Goal: Task Accomplishment & Management: Use online tool/utility

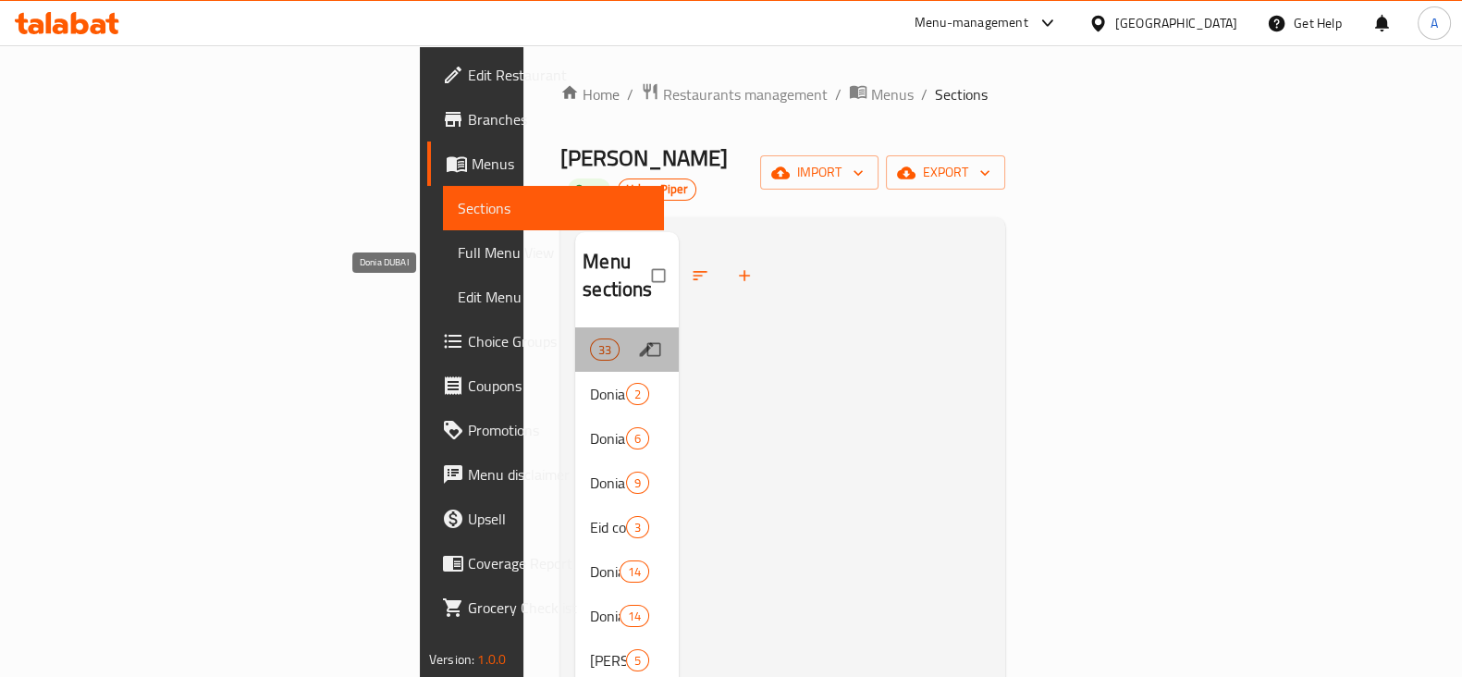
click at [590, 339] on span "Donia DUBAI" at bounding box center [590, 350] width 0 height 22
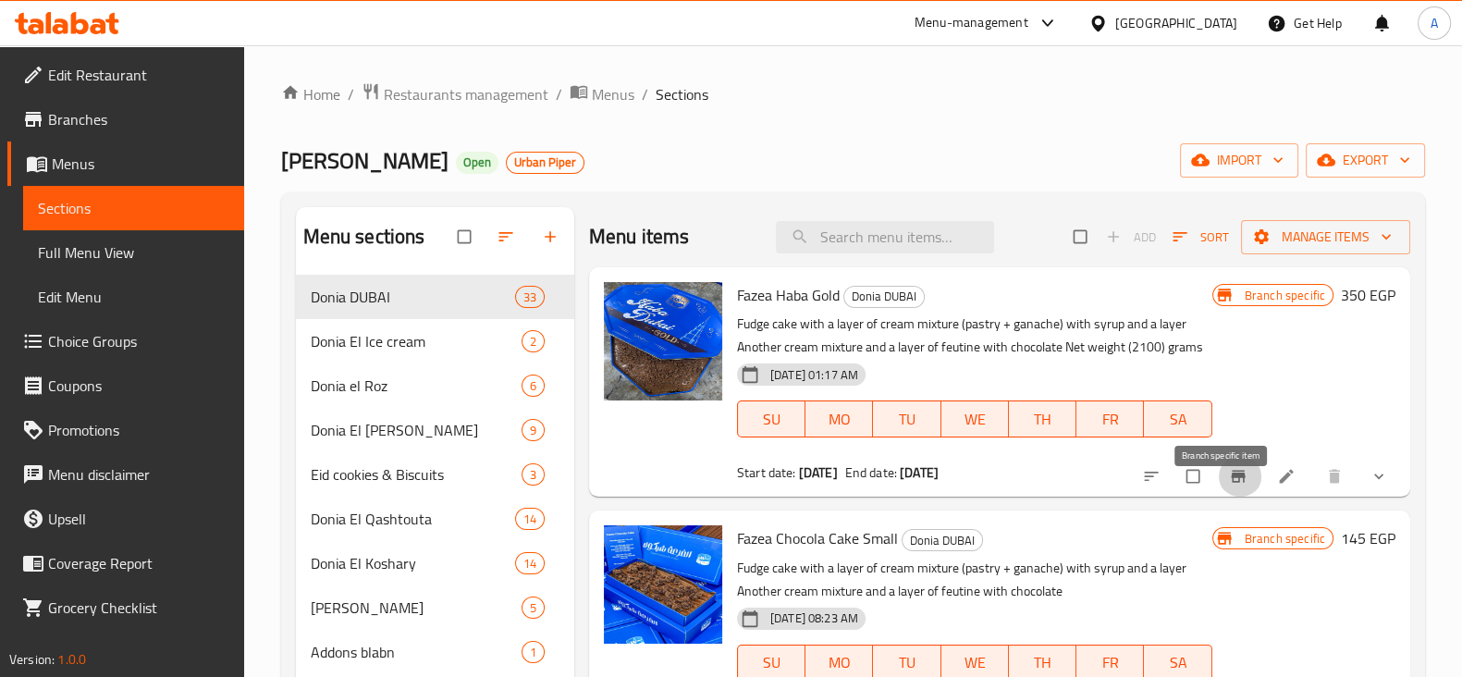
click at [1225, 487] on button "Branch-specific-item" at bounding box center [1240, 476] width 44 height 41
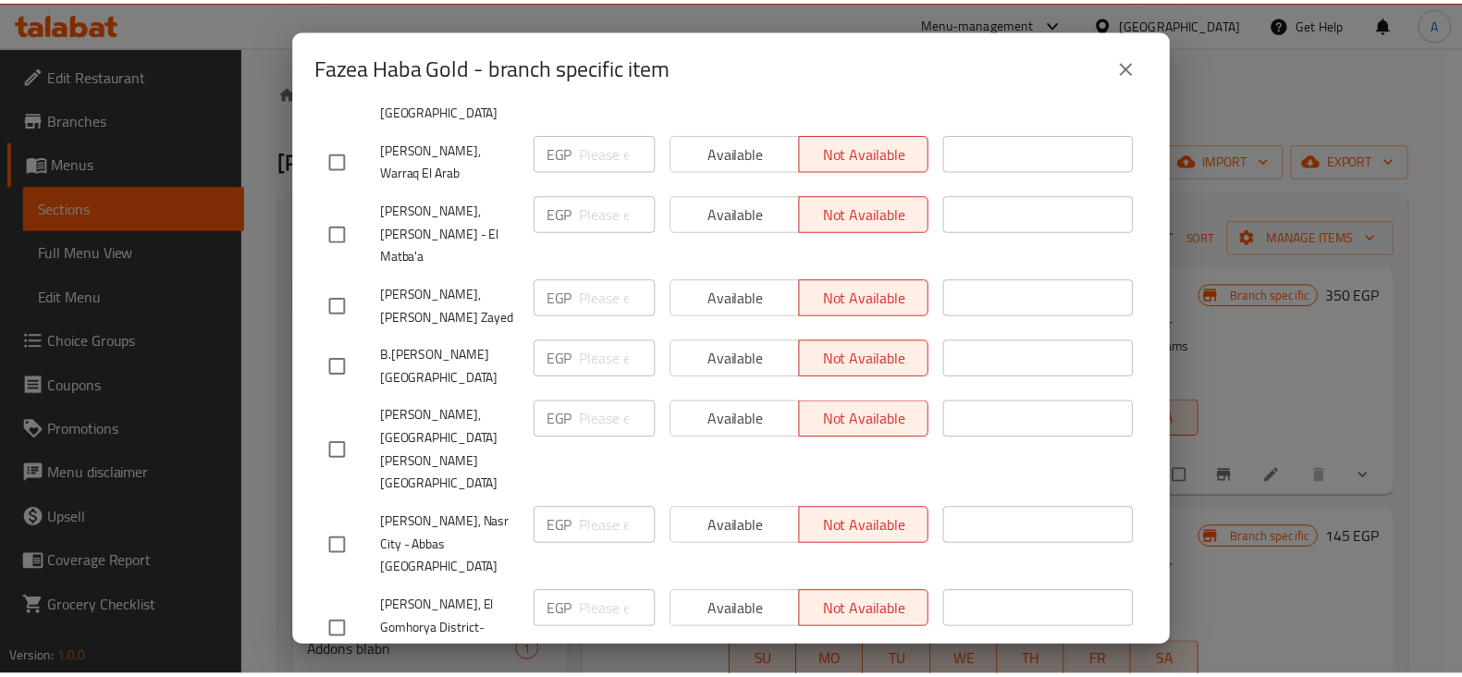
scroll to position [1664, 0]
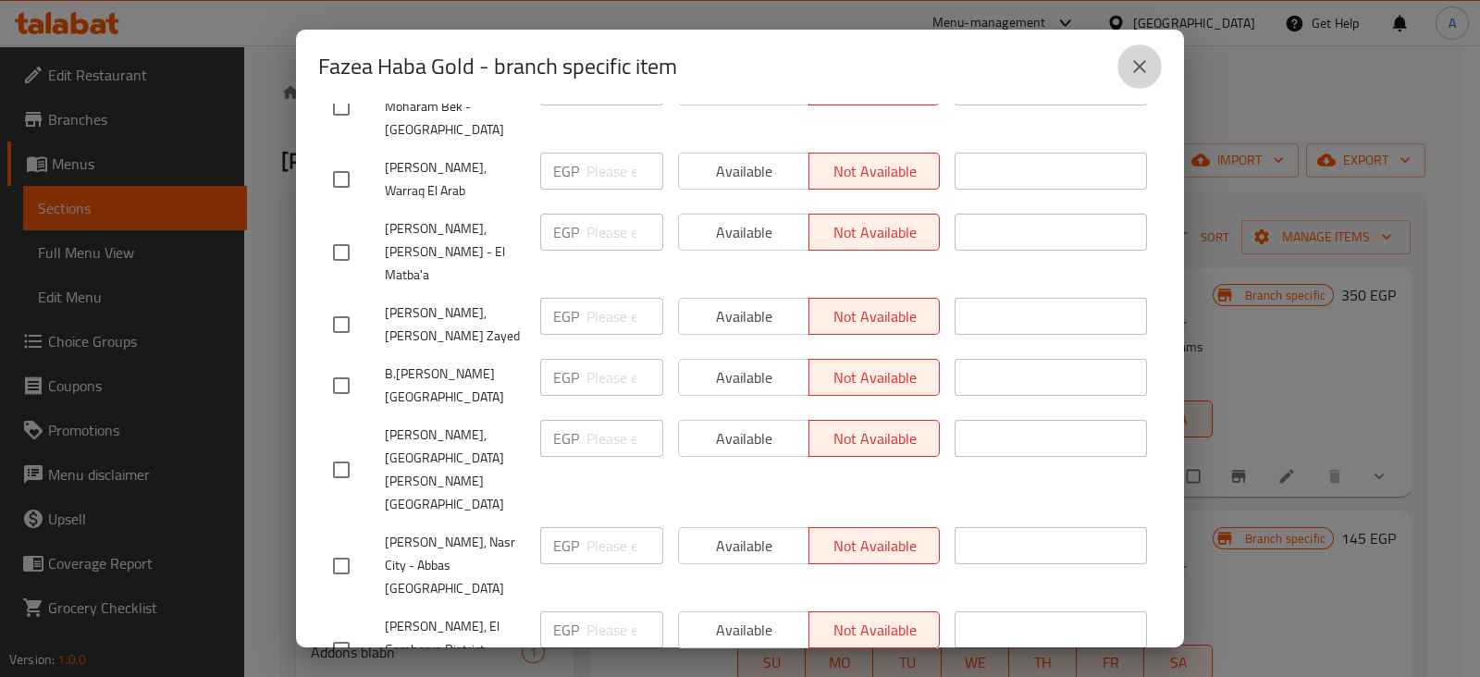
click at [1140, 68] on icon "close" at bounding box center [1139, 66] width 13 height 13
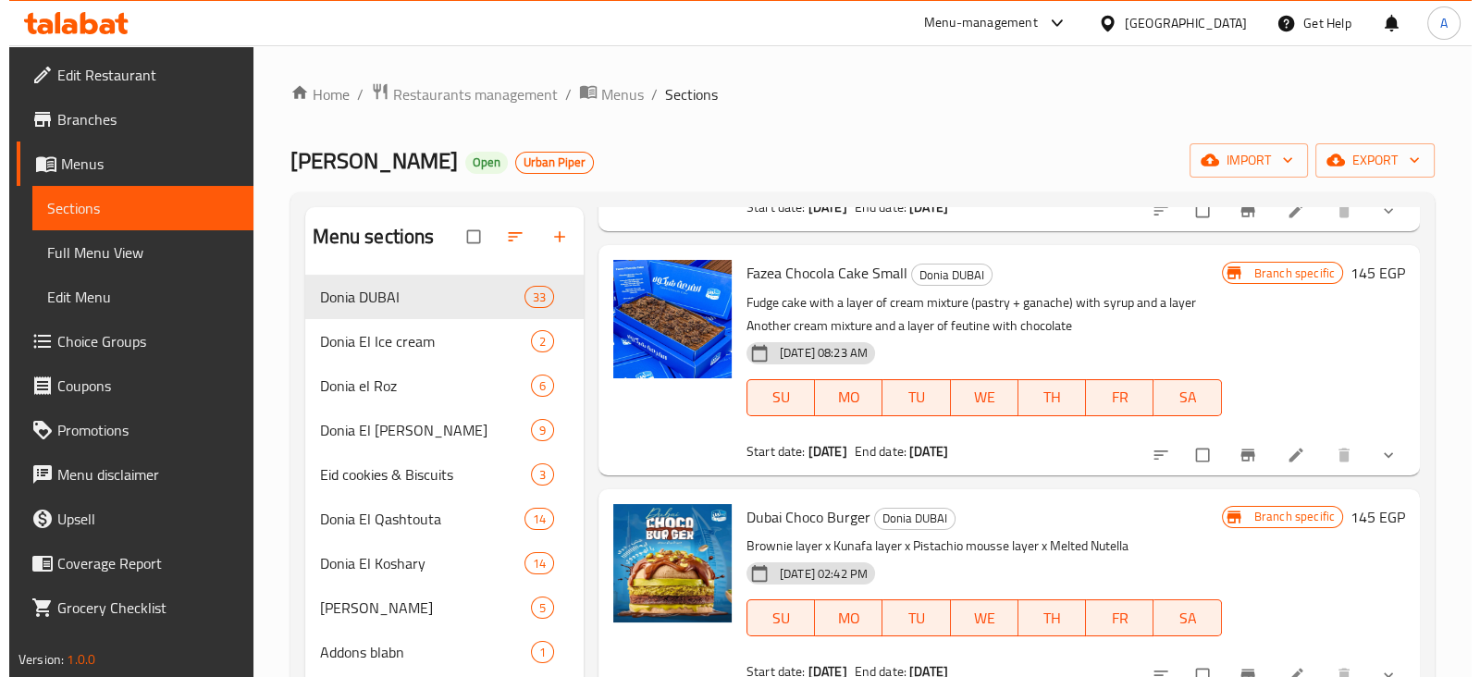
scroll to position [273, 0]
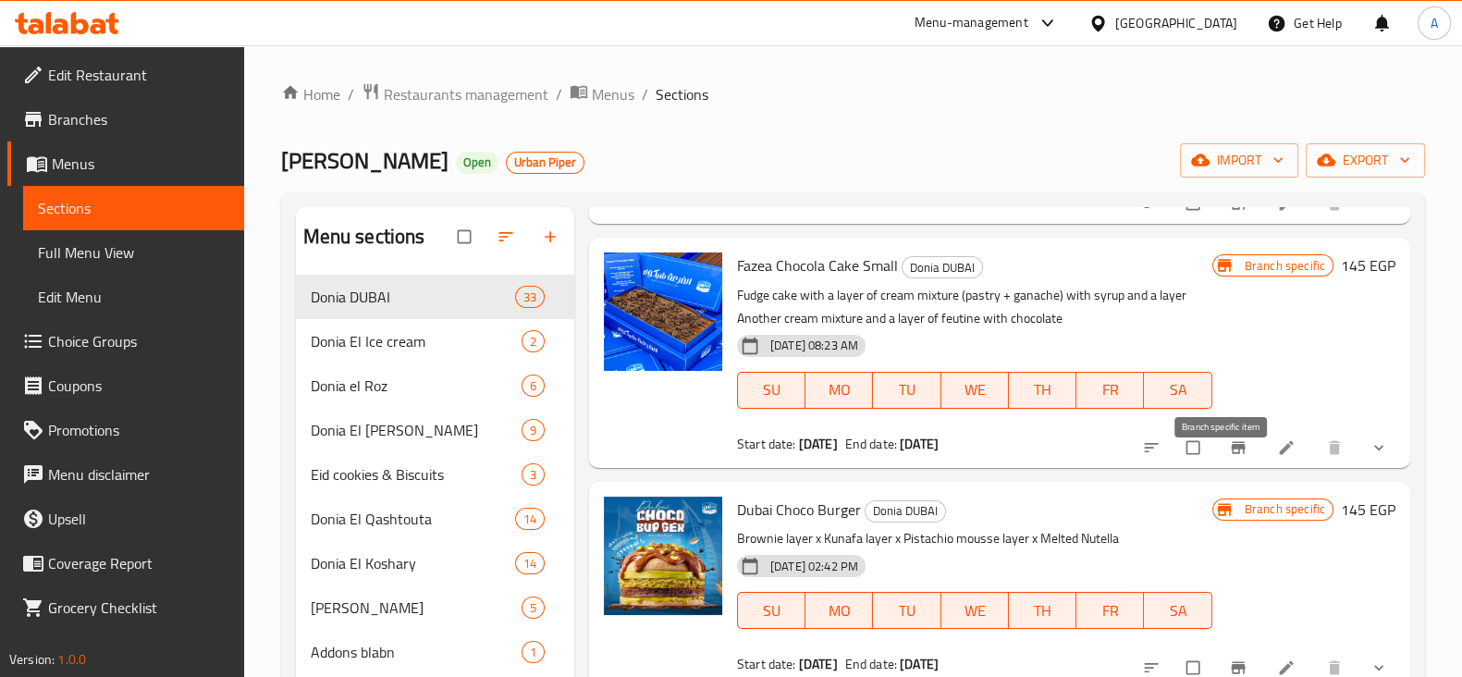
click at [1231, 453] on icon "Branch-specific-item" at bounding box center [1238, 447] width 14 height 12
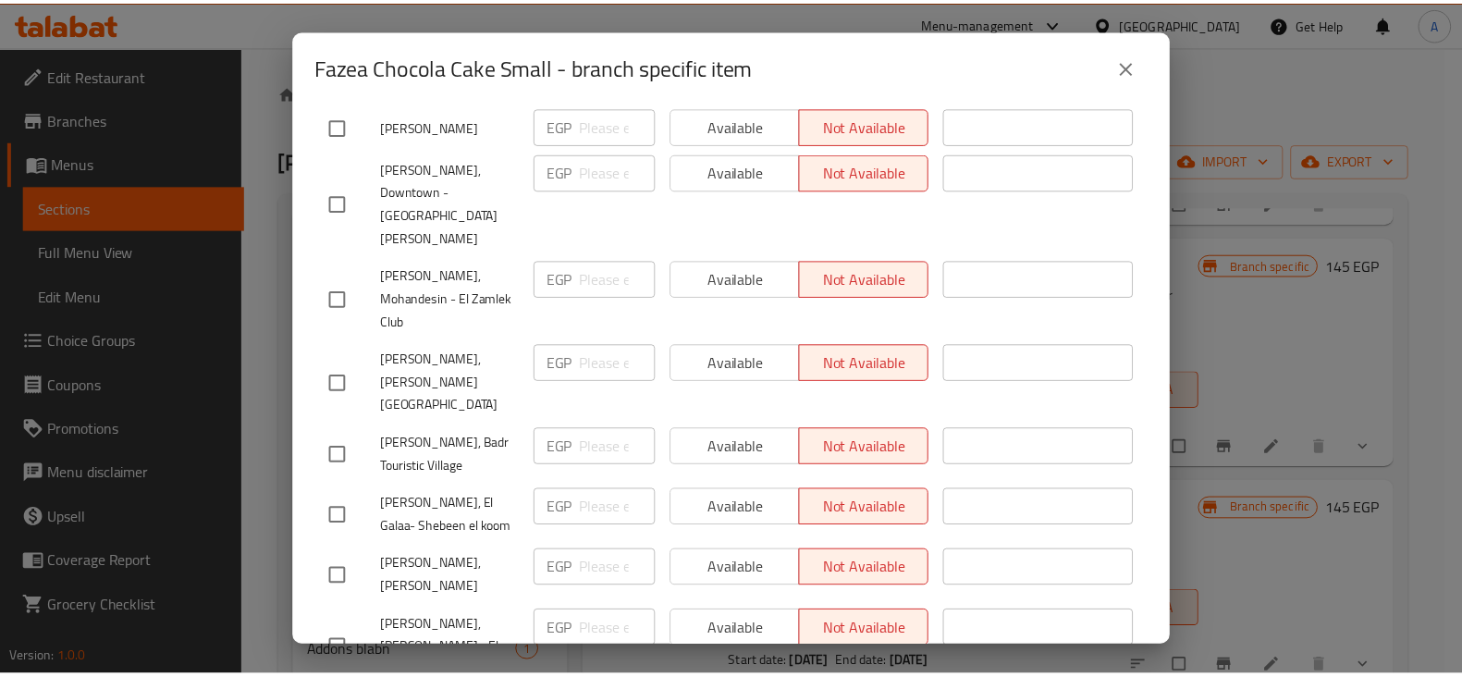
scroll to position [3968, 0]
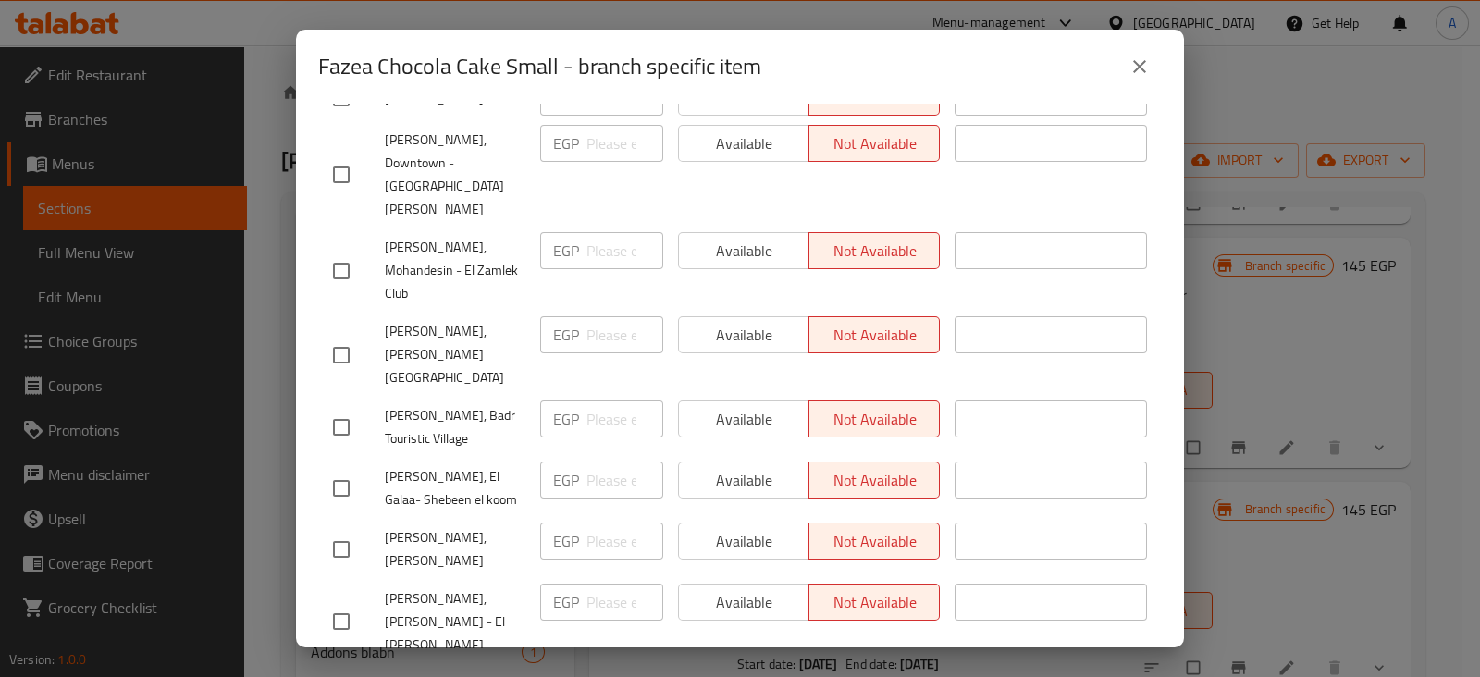
click at [1139, 64] on icon "close" at bounding box center [1139, 66] width 22 height 22
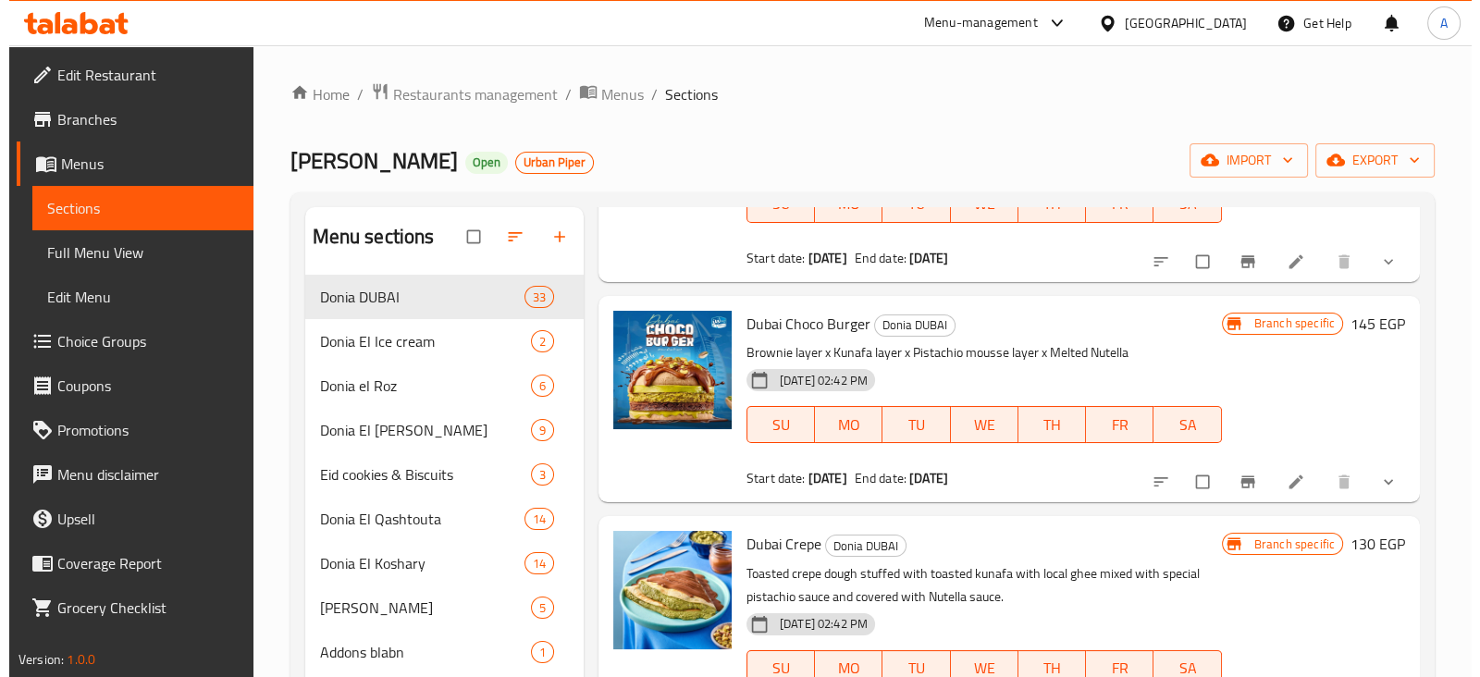
scroll to position [457, 0]
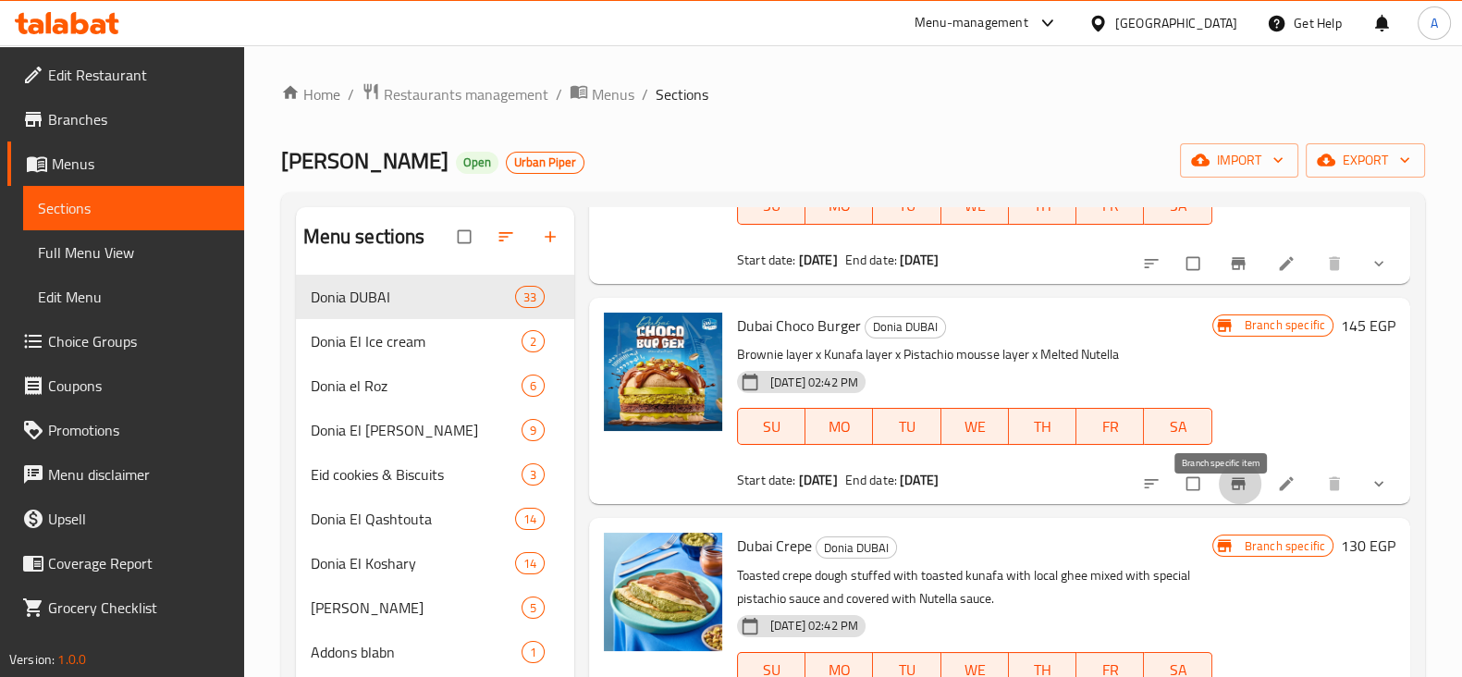
click at [1218, 498] on button "Branch-specific-item" at bounding box center [1240, 483] width 44 height 41
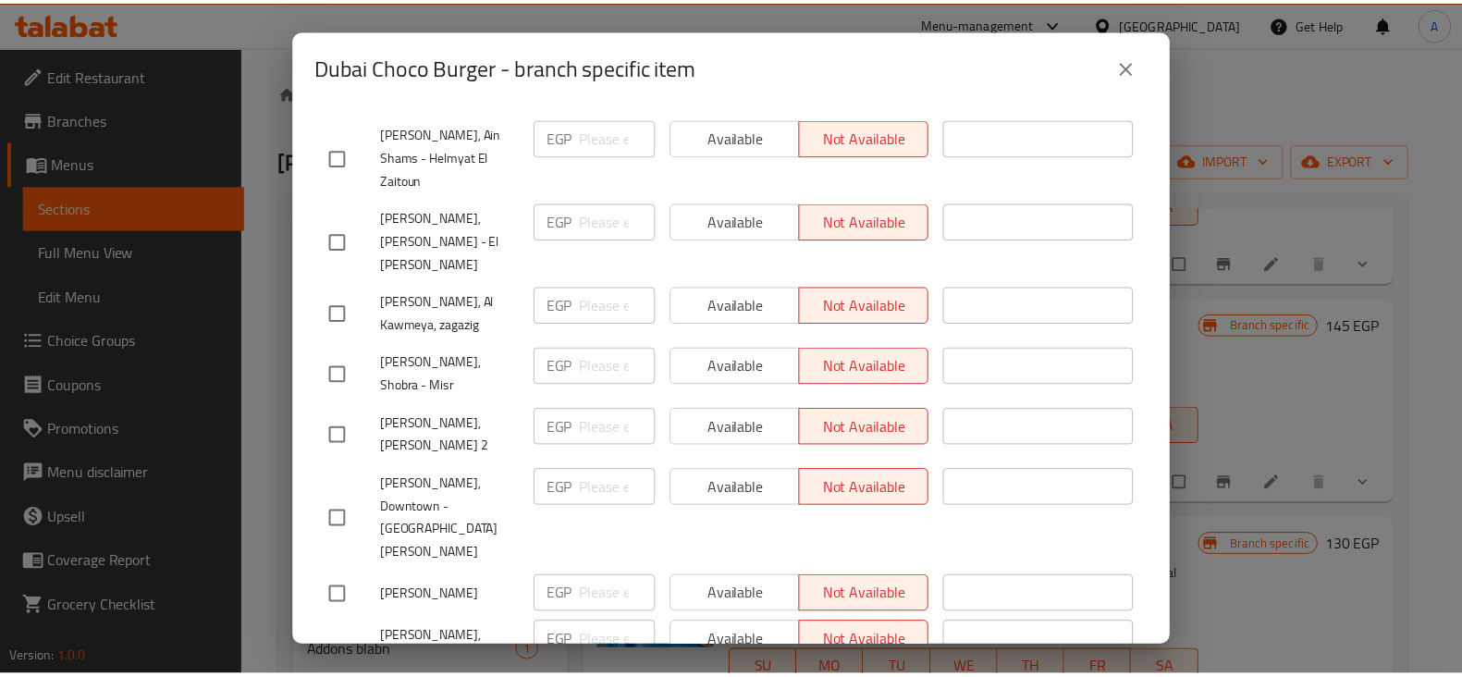
scroll to position [3919, 0]
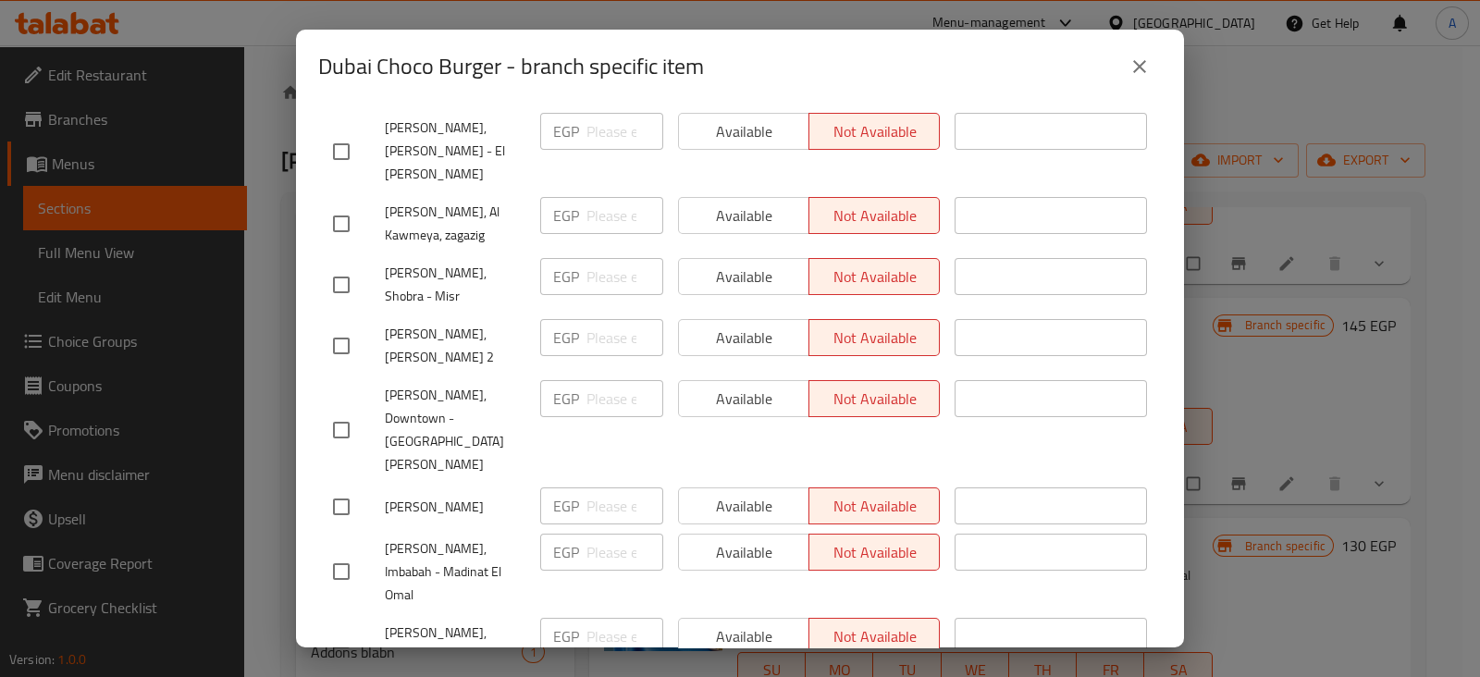
click at [1126, 59] on button "close" at bounding box center [1139, 66] width 44 height 44
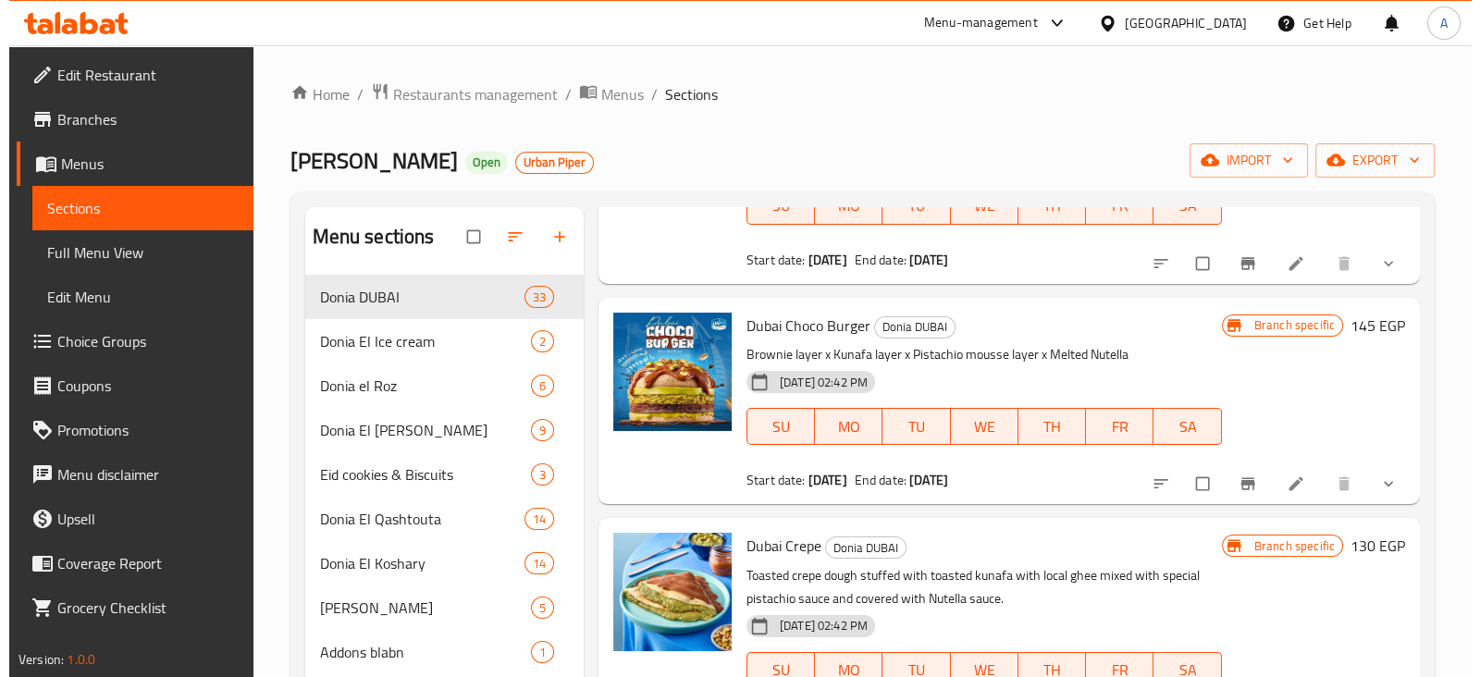
scroll to position [0, 0]
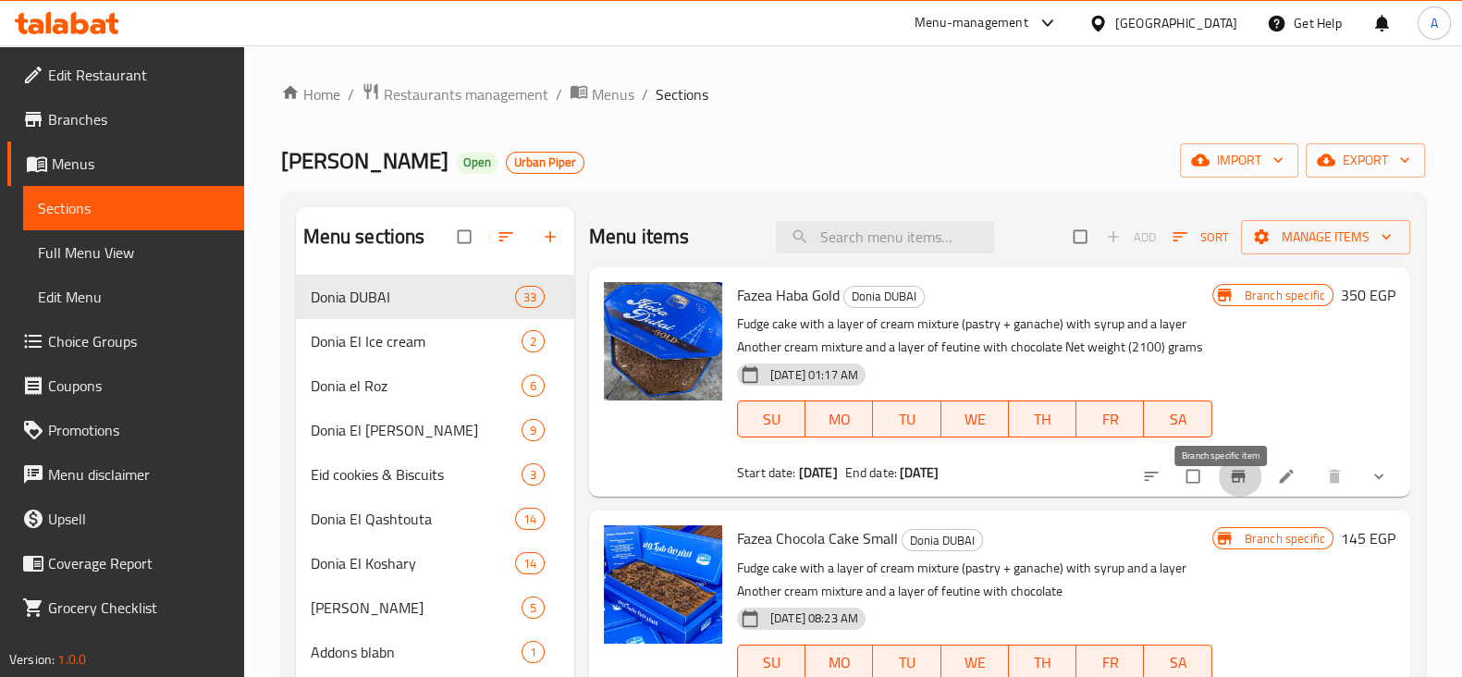
click at [1229, 486] on icon "Branch-specific-item" at bounding box center [1238, 476] width 18 height 18
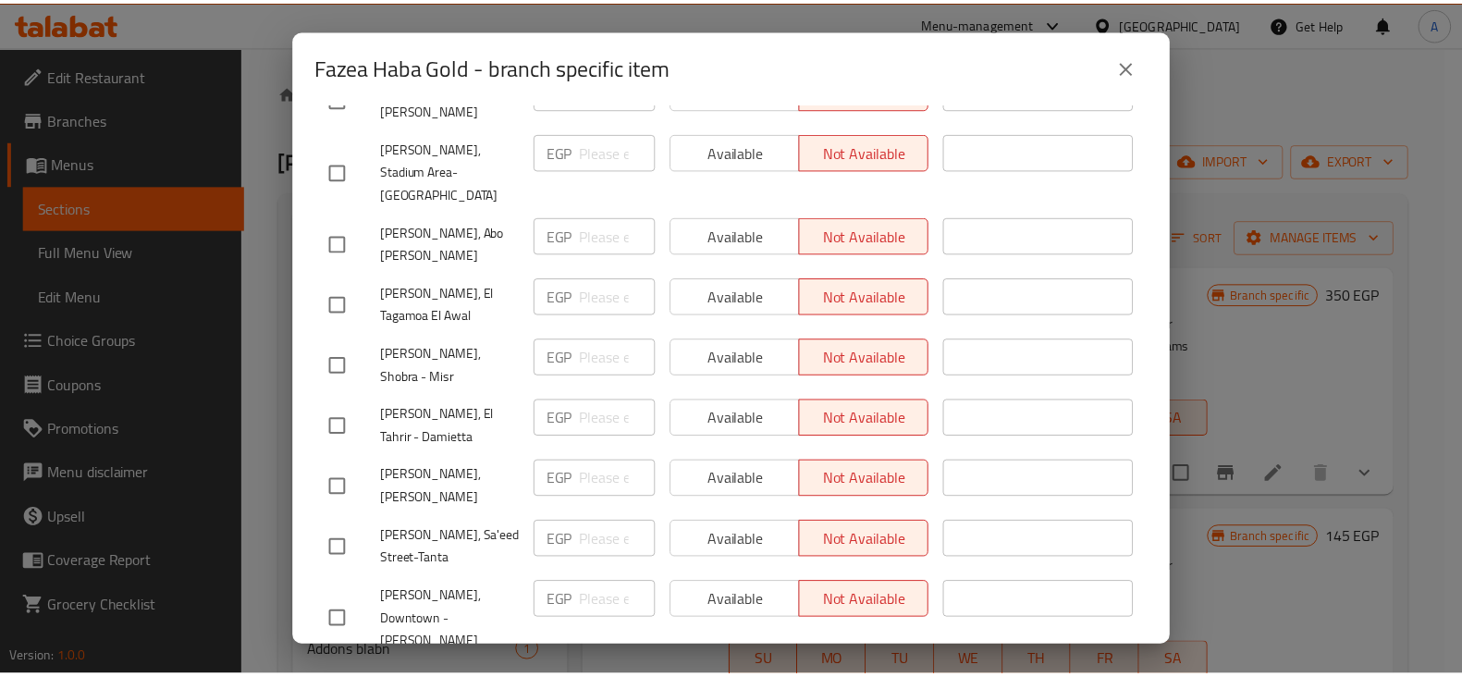
scroll to position [4182, 0]
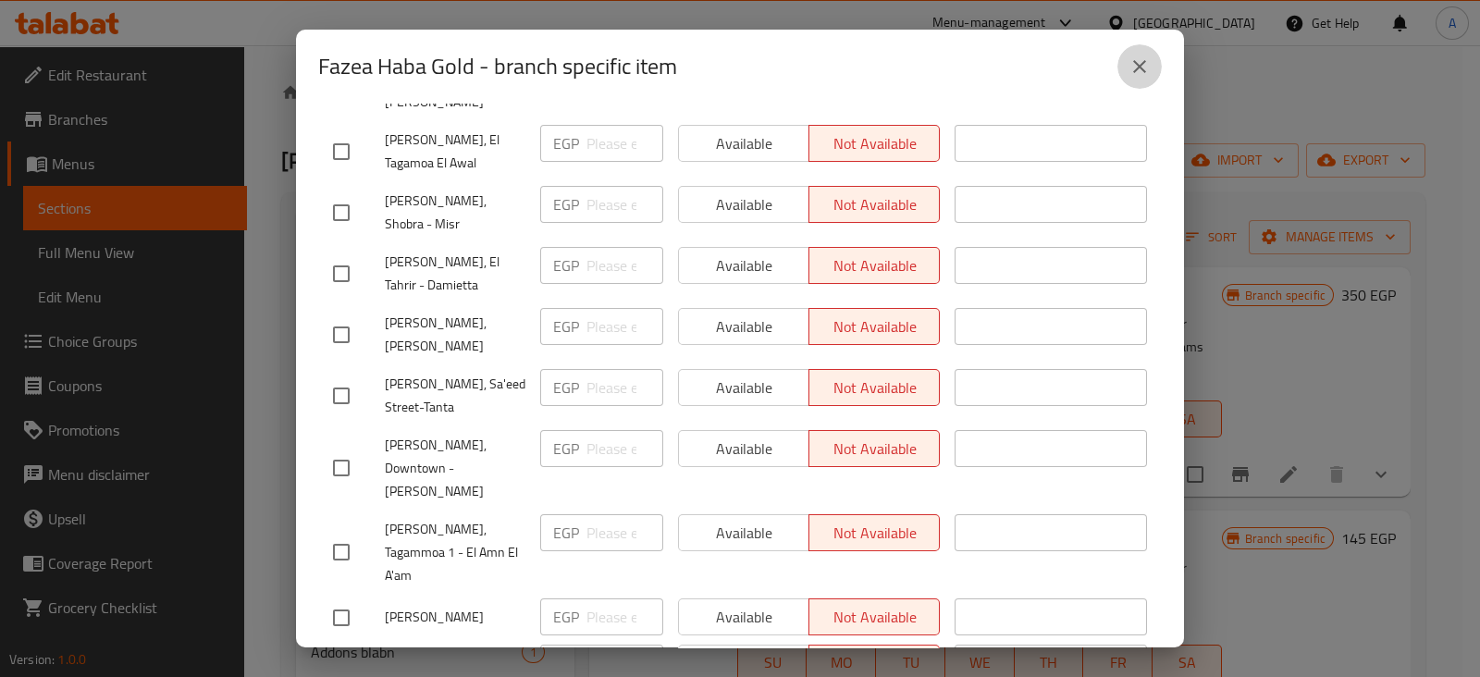
click at [1138, 59] on icon "close" at bounding box center [1139, 66] width 22 height 22
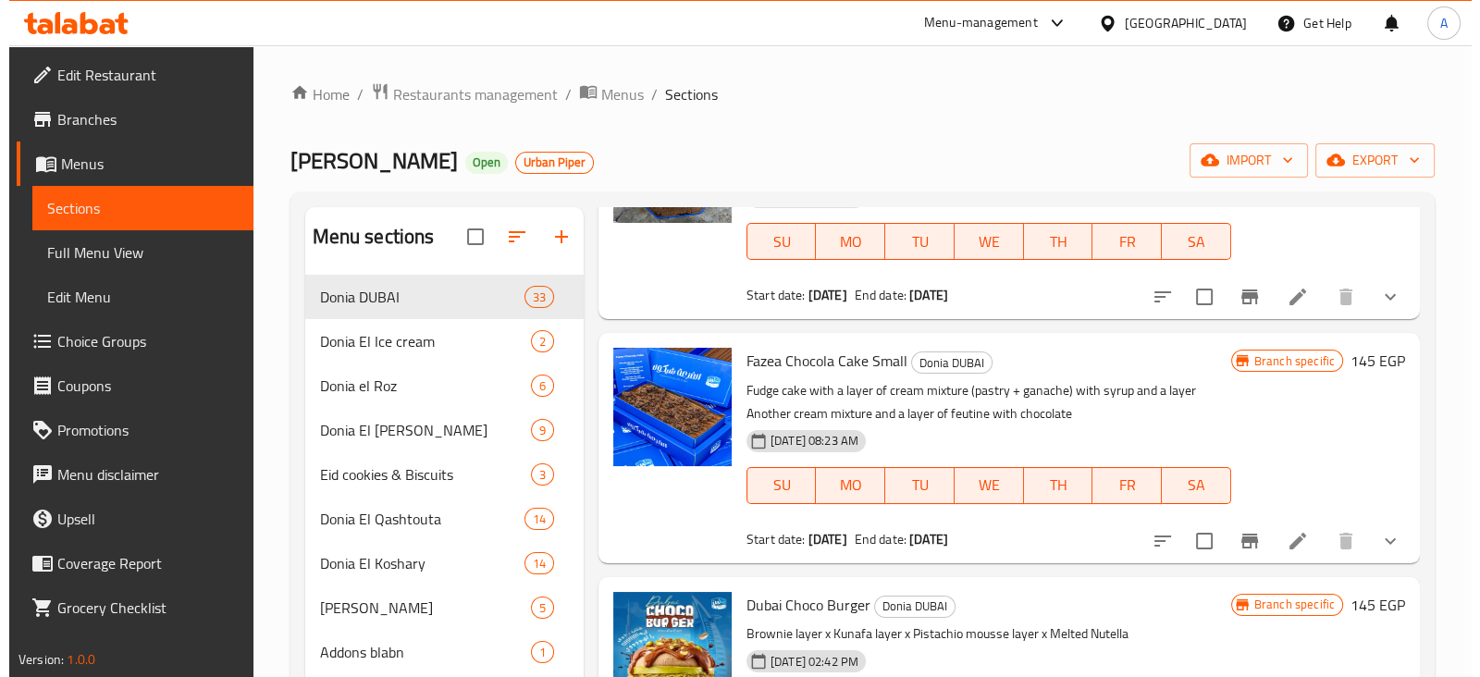
scroll to position [186, 0]
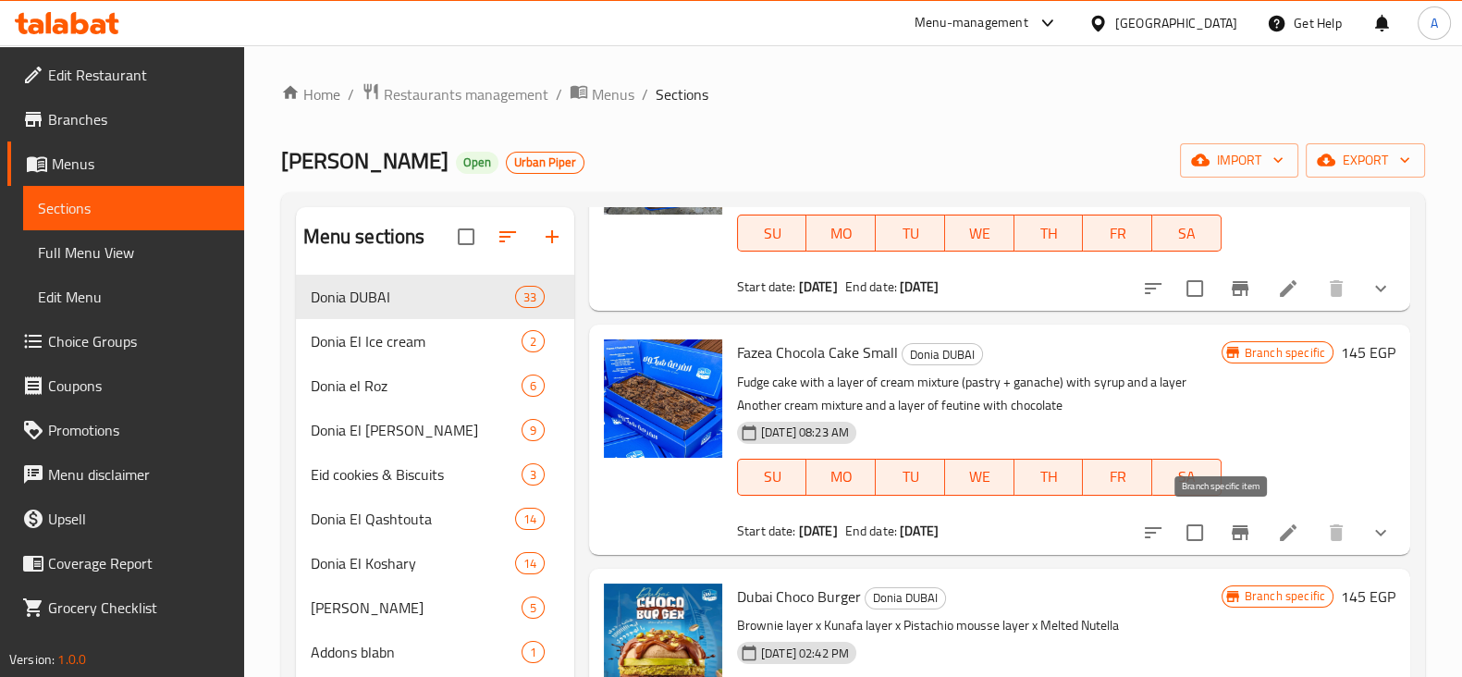
click at [1232, 530] on icon "Branch-specific-item" at bounding box center [1240, 532] width 17 height 15
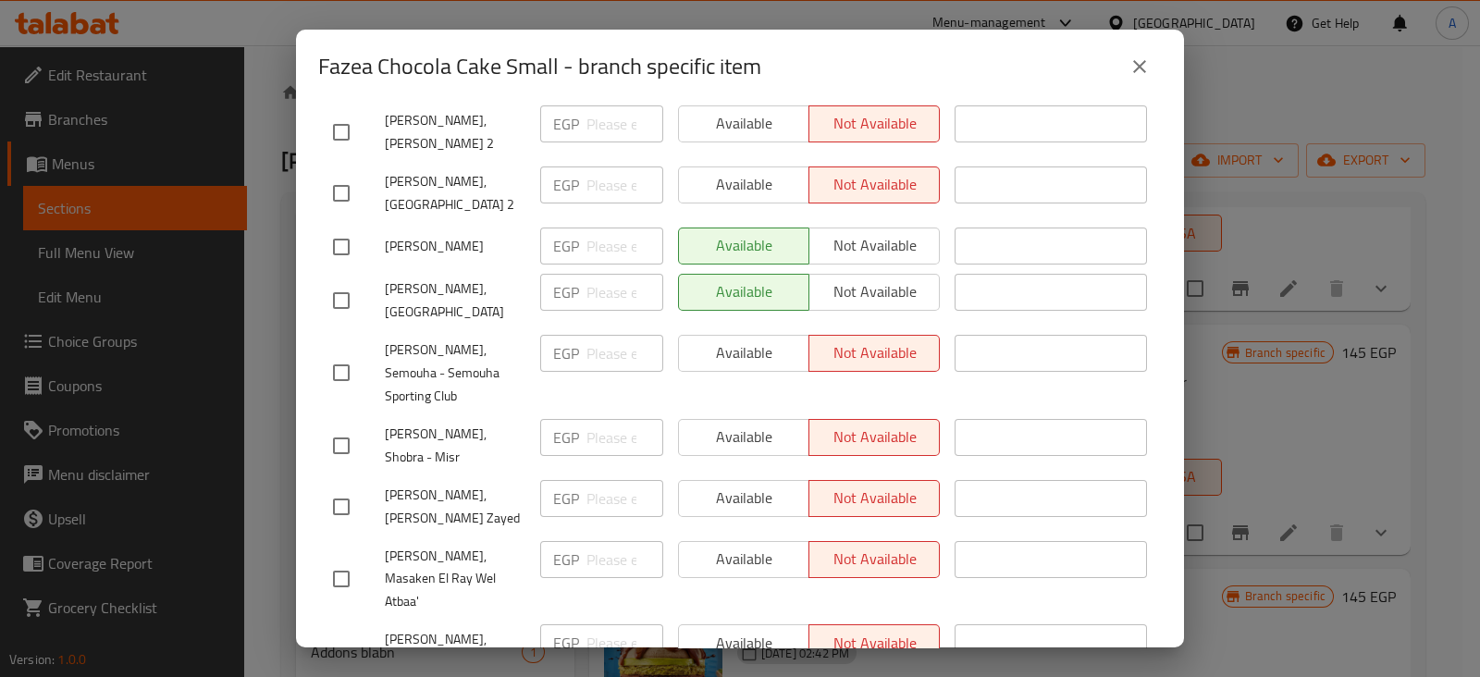
scroll to position [3354, 0]
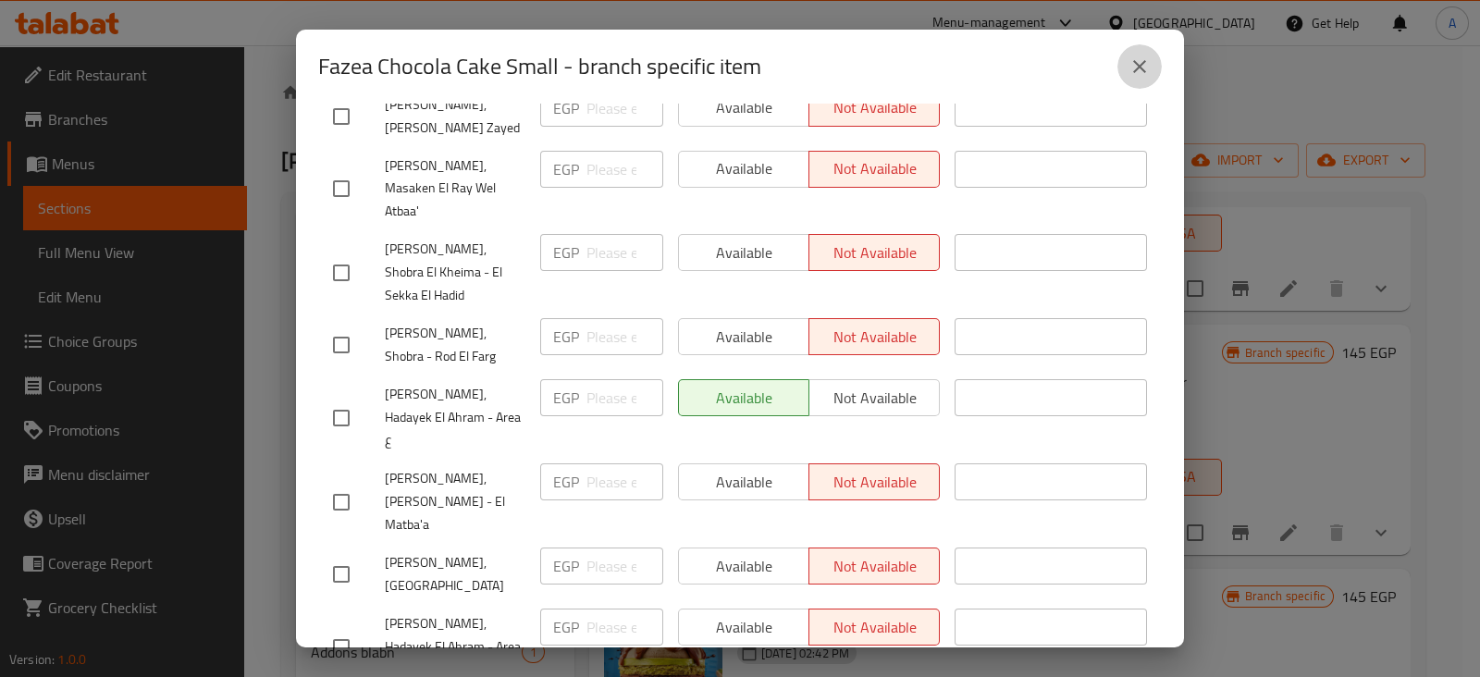
click at [1142, 71] on icon "close" at bounding box center [1139, 66] width 22 height 22
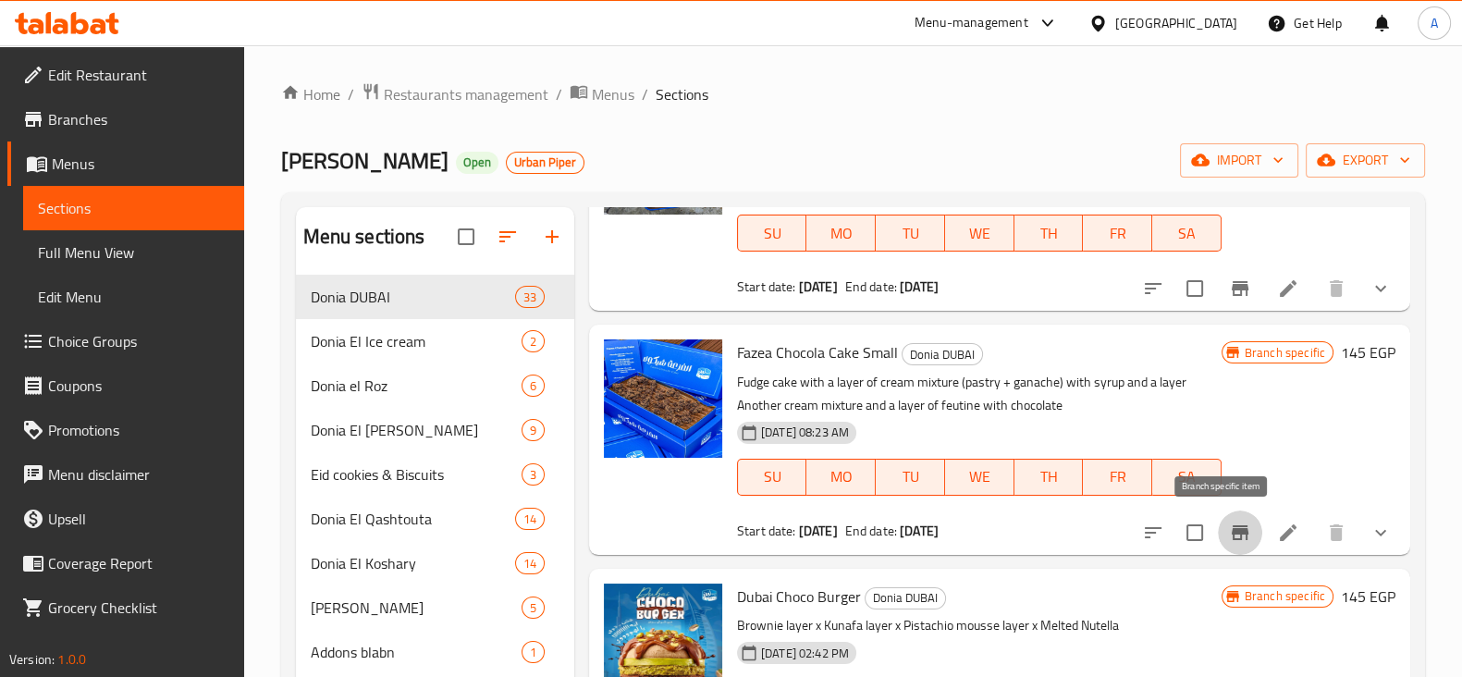
click at [1232, 538] on icon "Branch-specific-item" at bounding box center [1240, 532] width 17 height 15
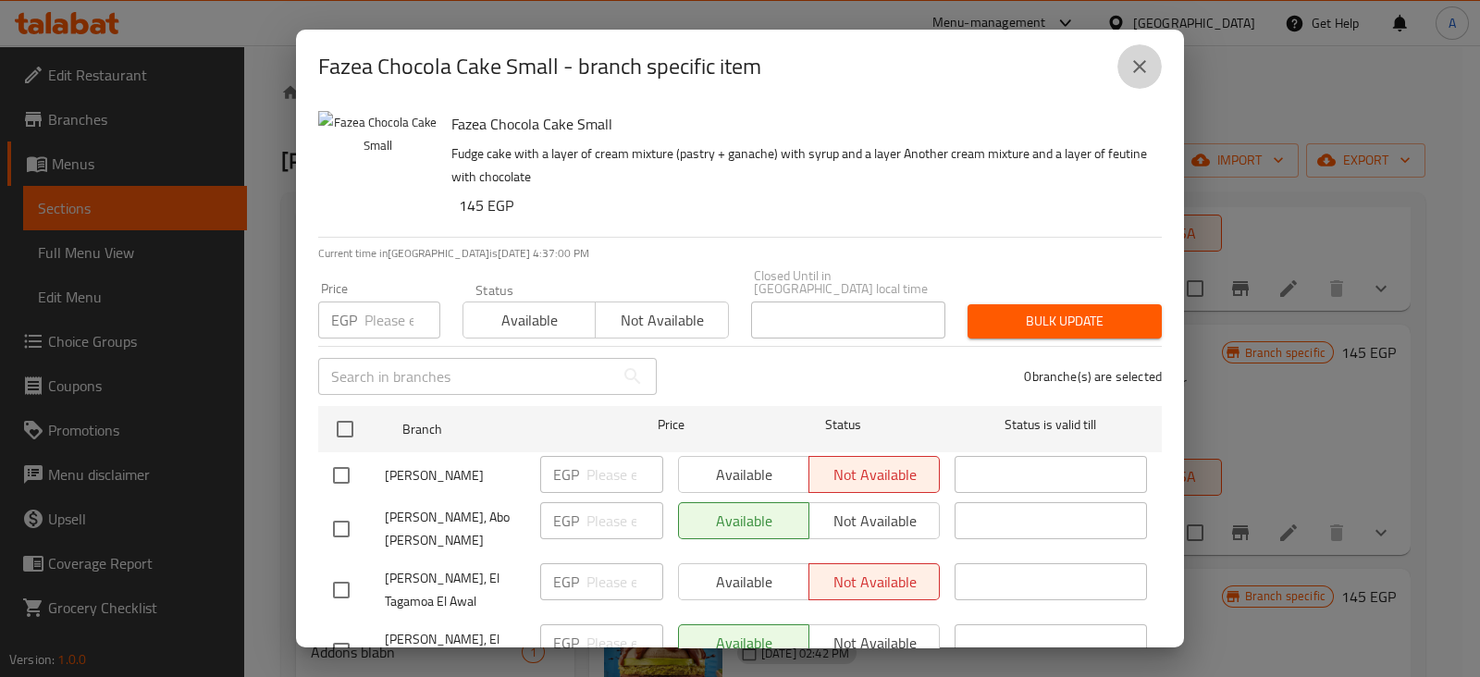
click at [1147, 62] on icon "close" at bounding box center [1139, 66] width 22 height 22
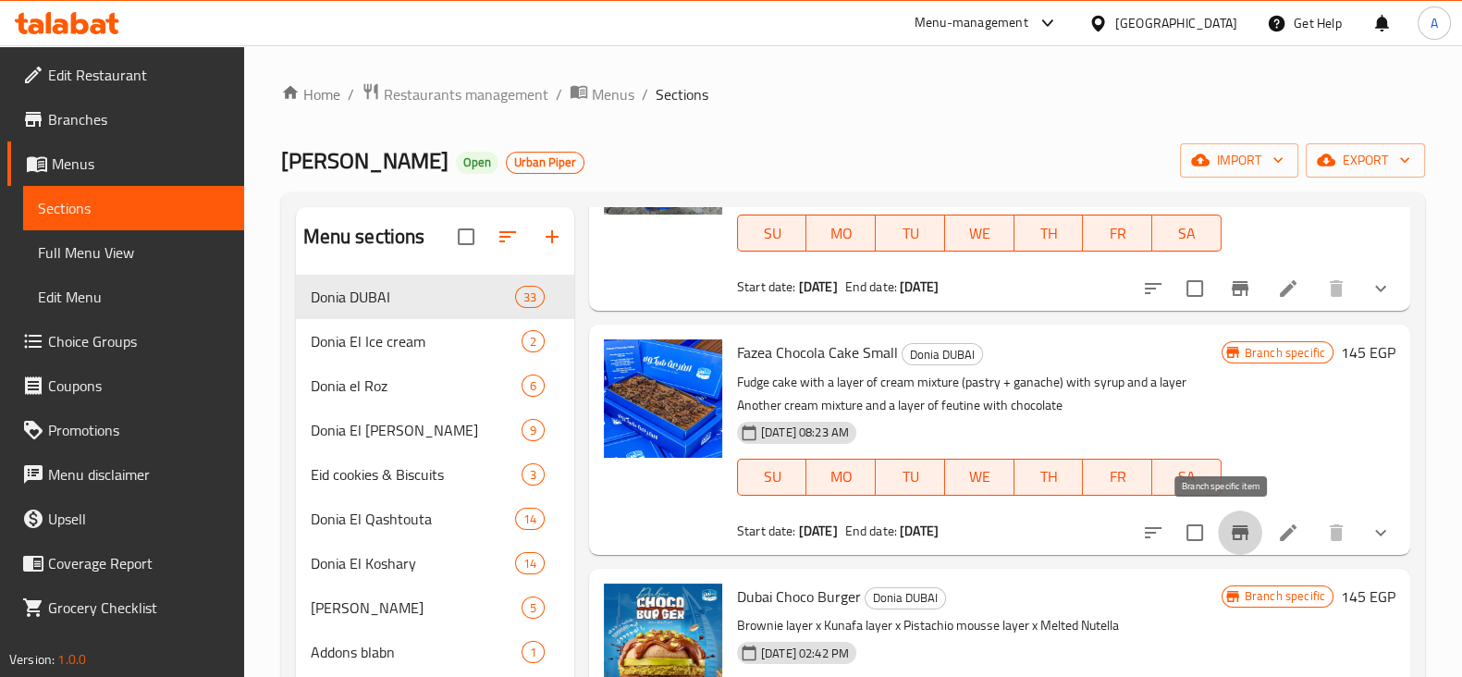
click at [1218, 543] on button "Branch-specific-item" at bounding box center [1240, 533] width 44 height 44
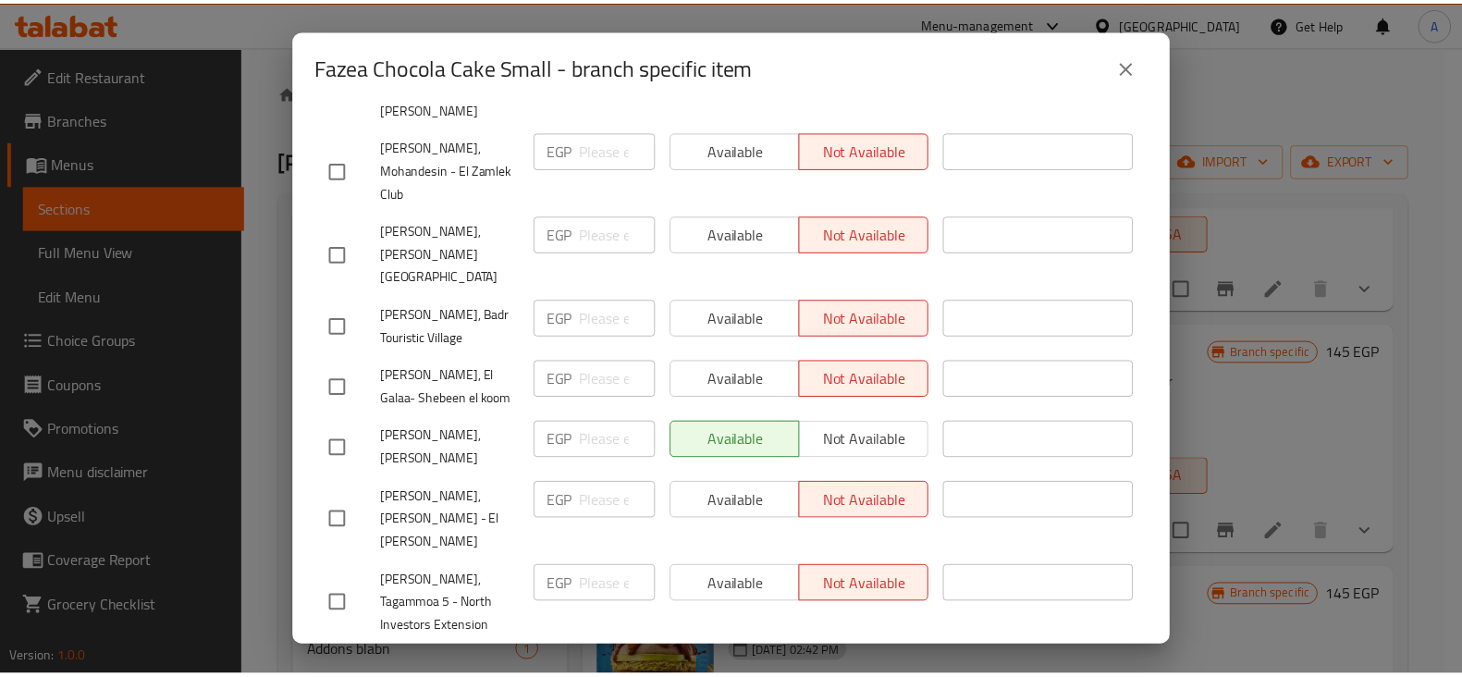
scroll to position [4182, 0]
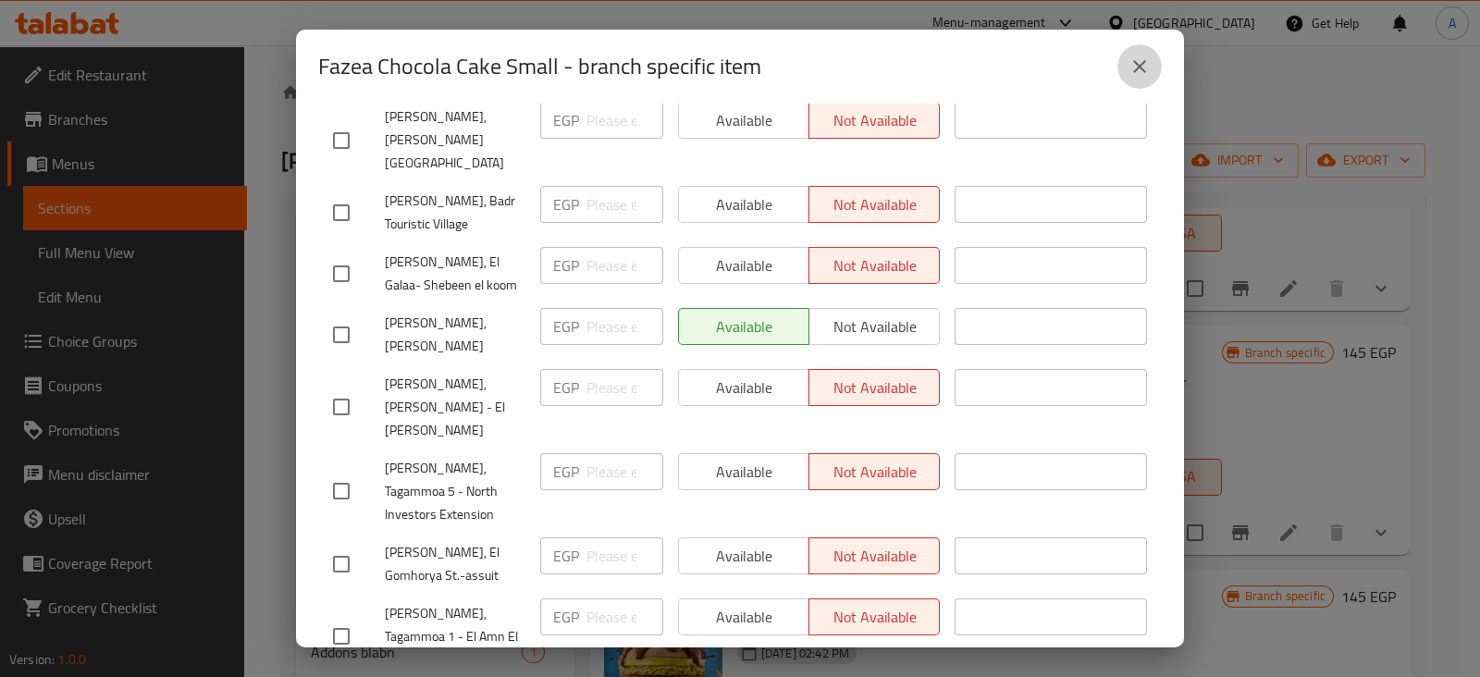
click at [1133, 57] on icon "close" at bounding box center [1139, 66] width 22 height 22
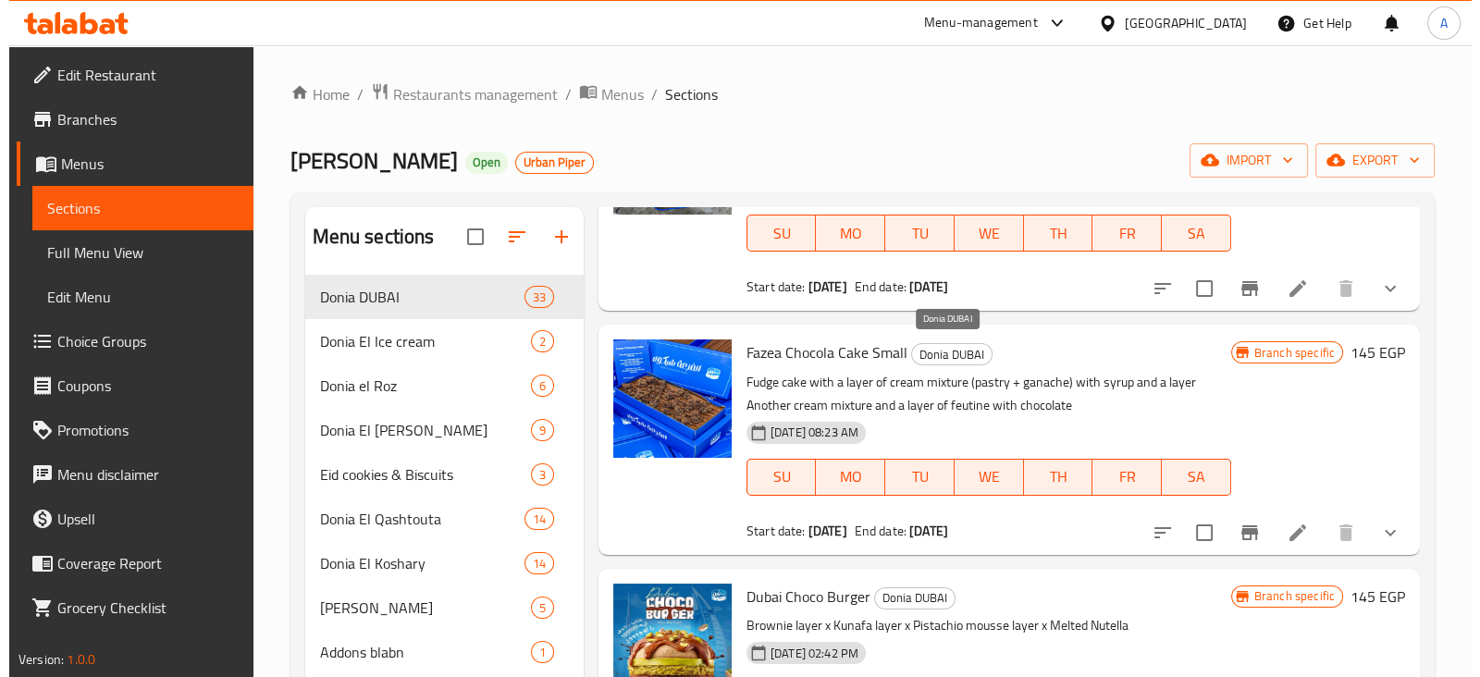
scroll to position [0, 0]
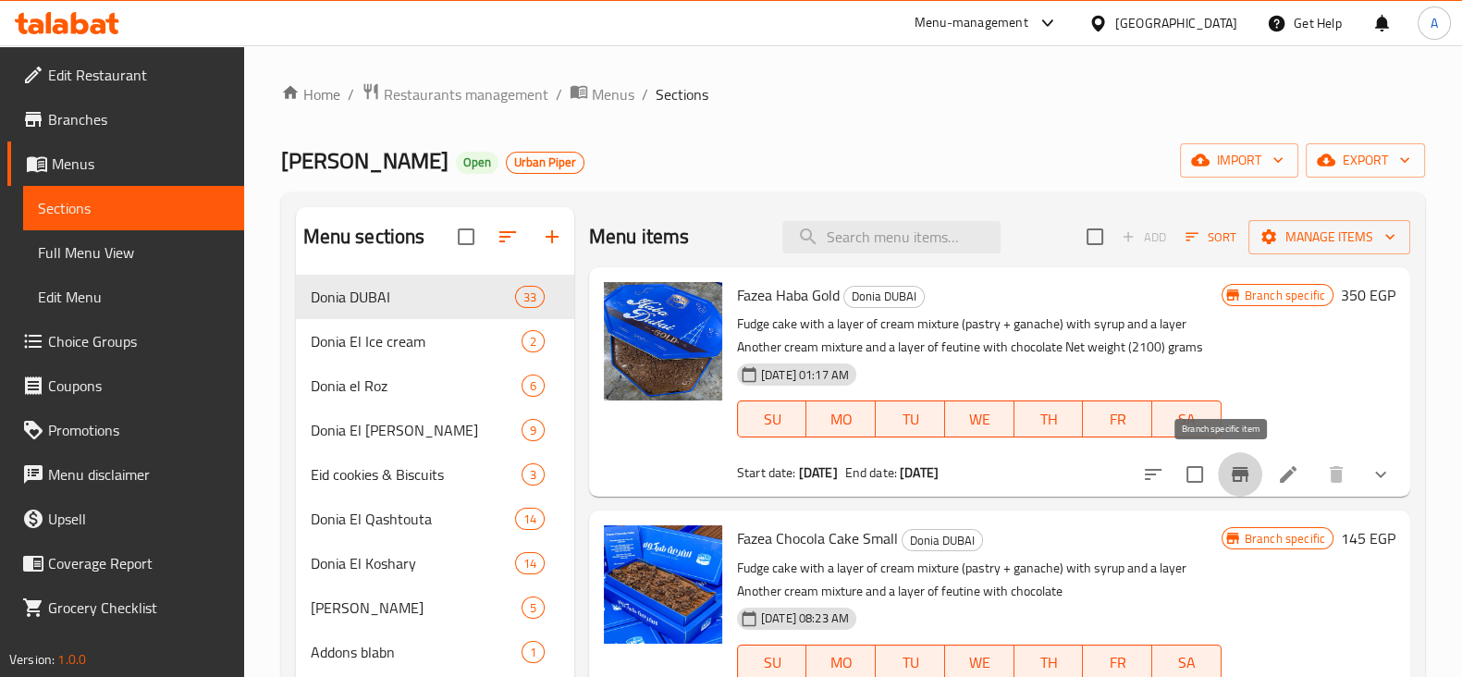
click at [1232, 474] on icon "Branch-specific-item" at bounding box center [1240, 474] width 17 height 15
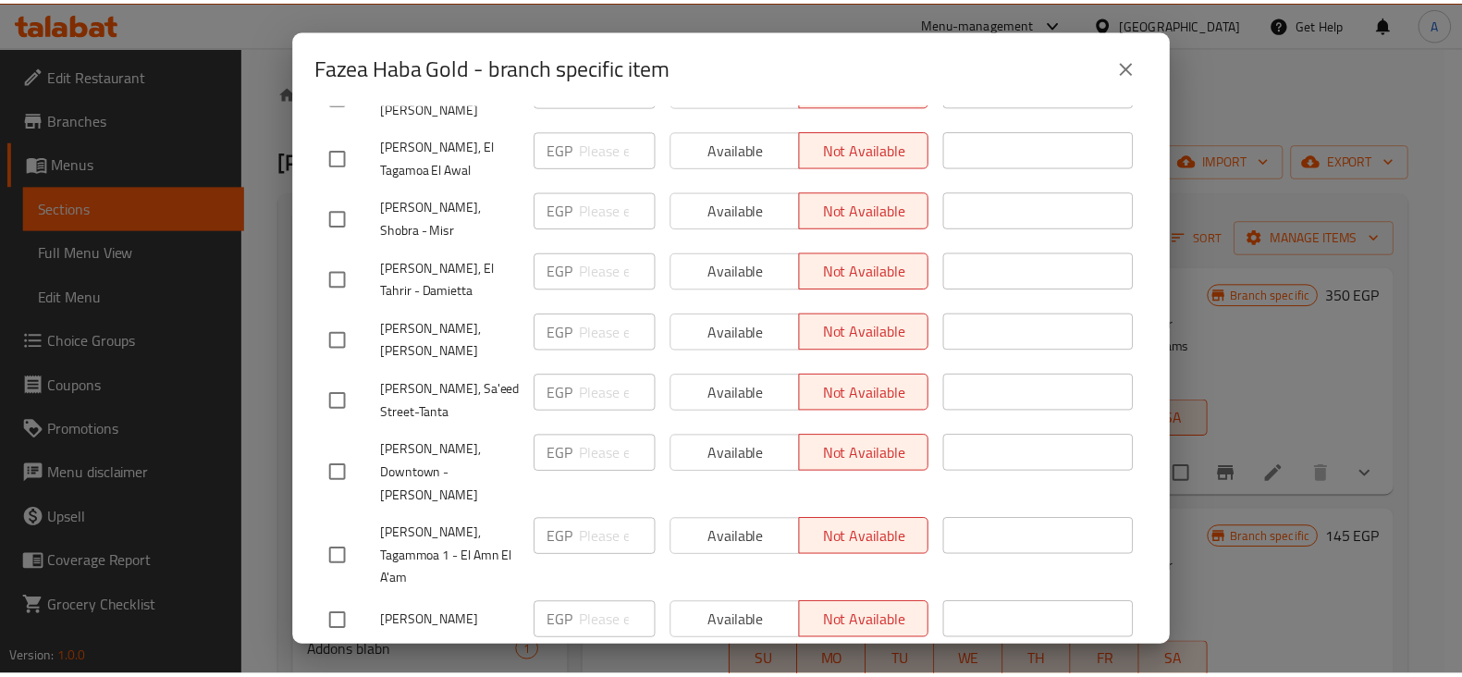
scroll to position [4182, 0]
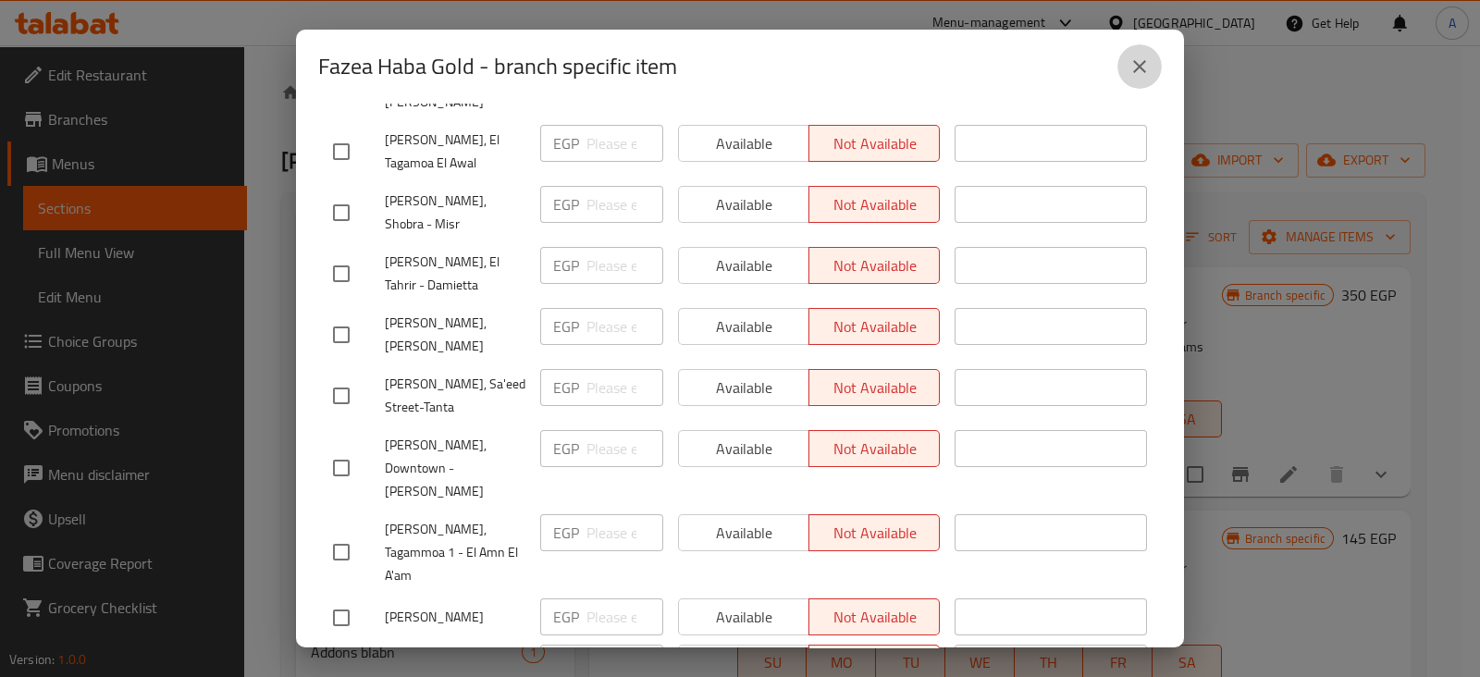
click at [1133, 69] on icon "close" at bounding box center [1139, 66] width 22 height 22
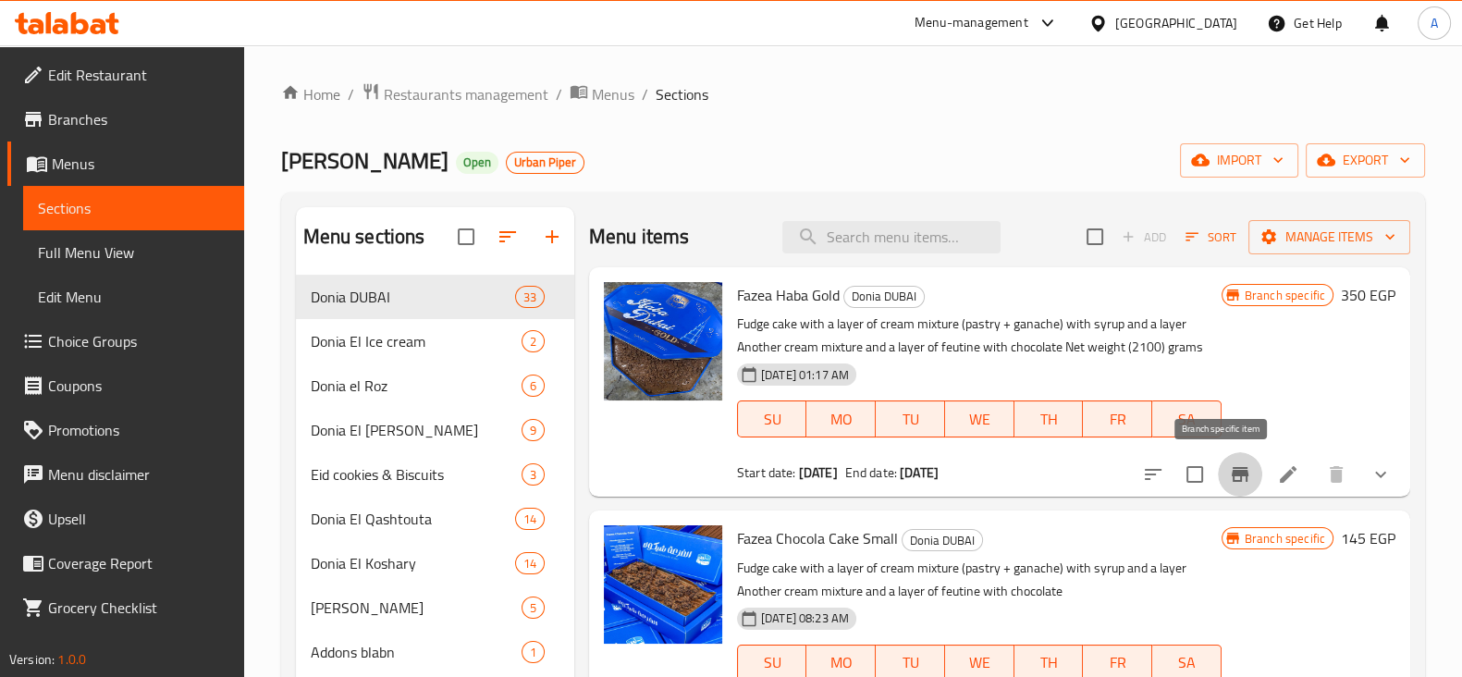
click at [1230, 476] on icon "Branch-specific-item" at bounding box center [1240, 474] width 22 height 22
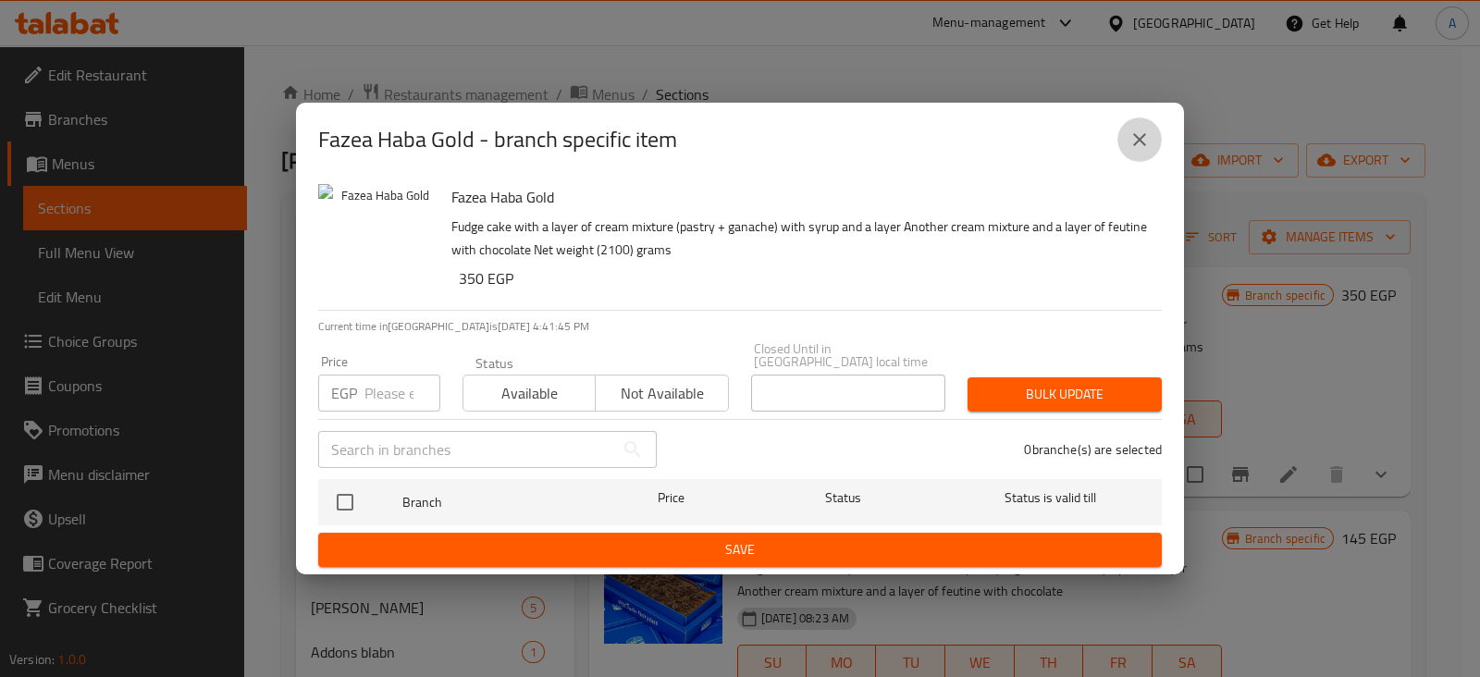
click at [1139, 148] on icon "close" at bounding box center [1139, 140] width 22 height 22
